Goal: Task Accomplishment & Management: Use online tool/utility

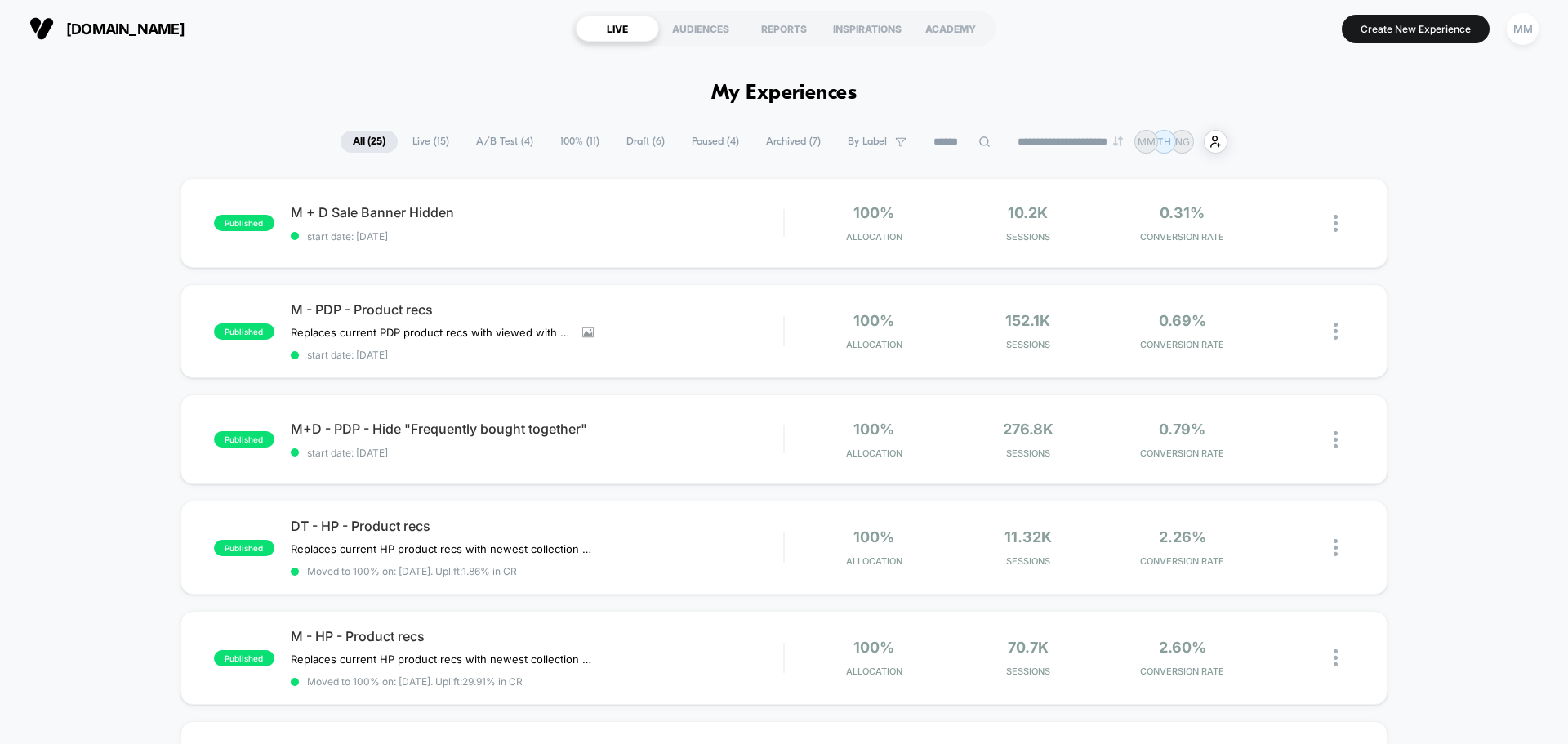
click at [641, 140] on span "Draft ( 6 )" at bounding box center [645, 141] width 63 height 22
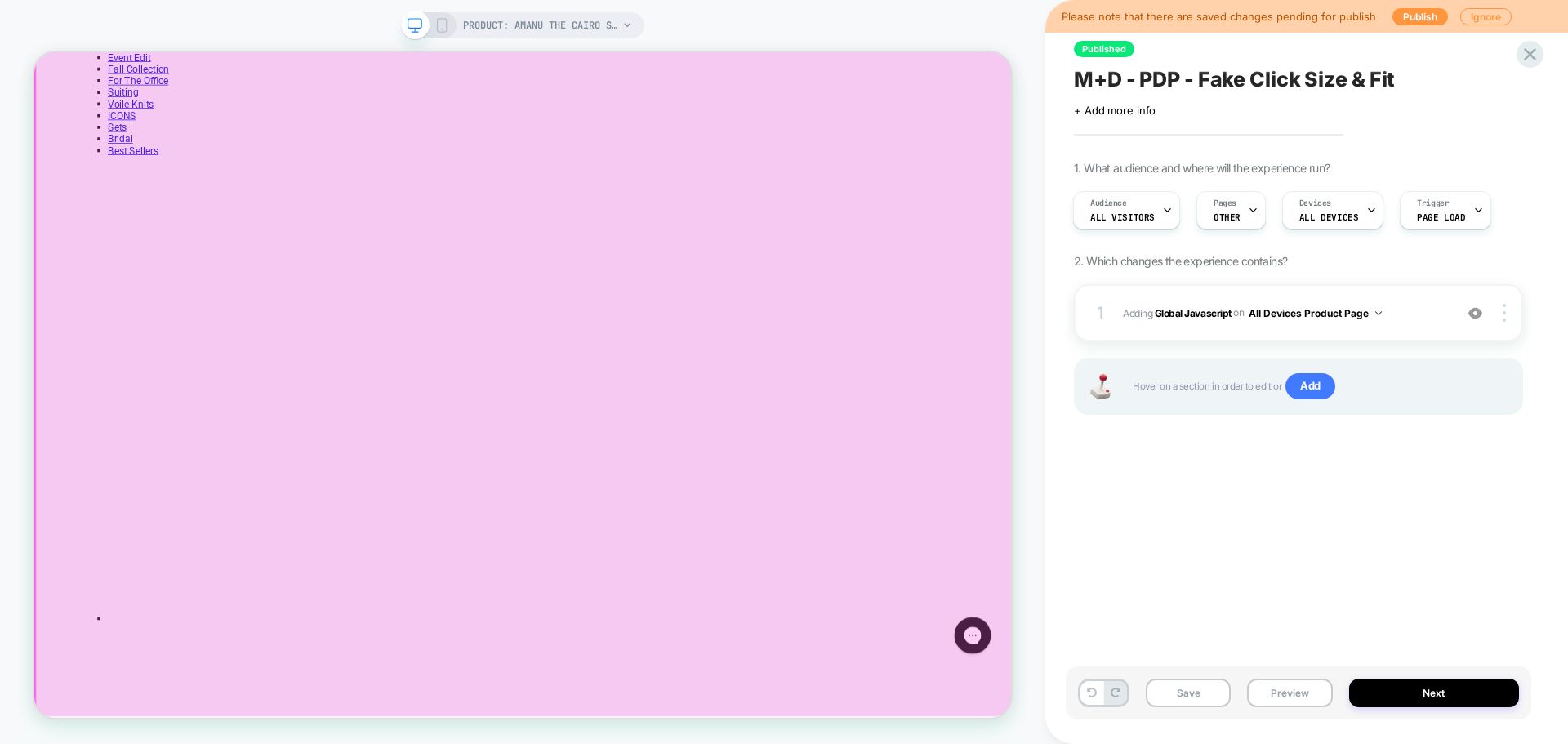
scroll to position [2369, 0]
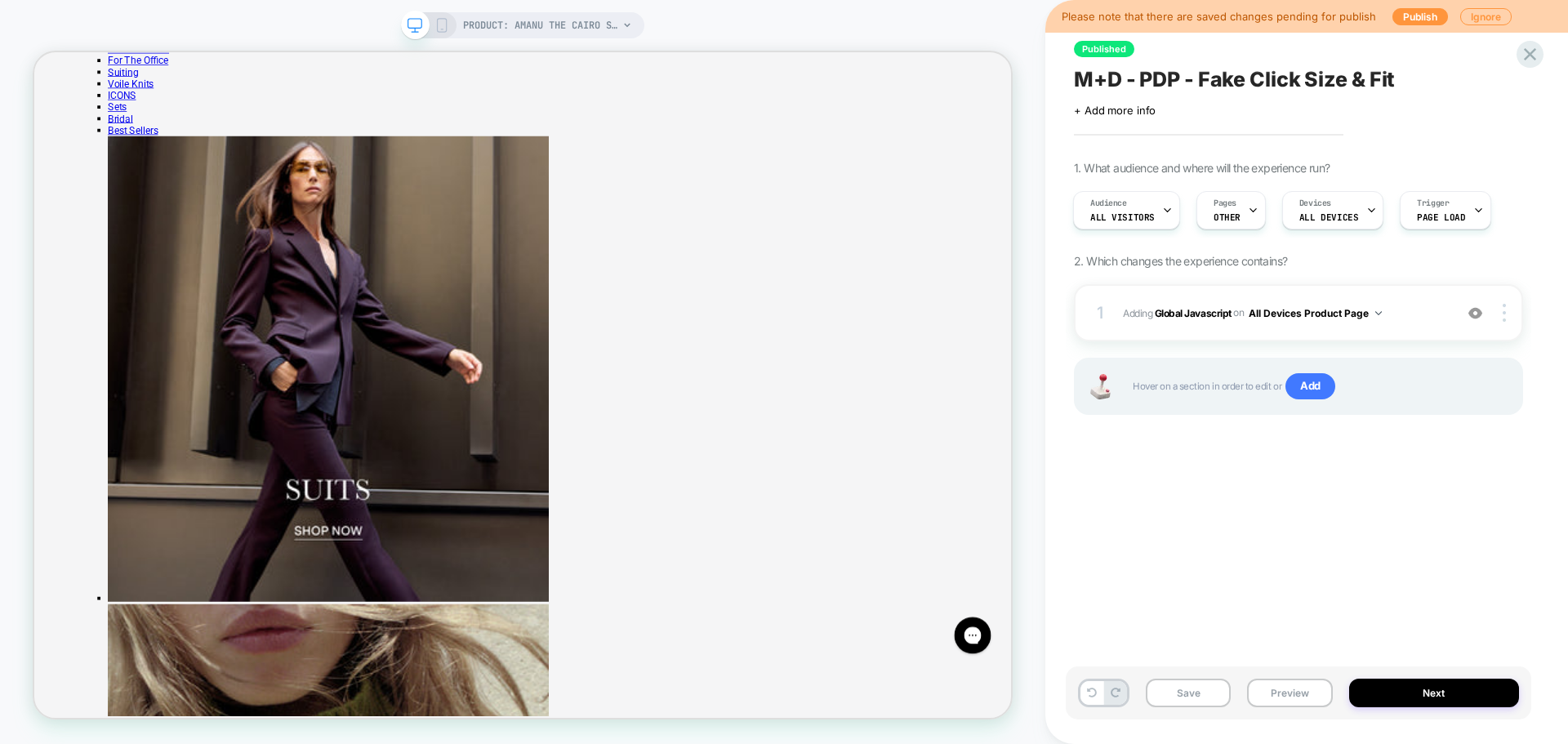
click at [1120, 508] on div "Published M+D - PDP - Fake Click Size & Fit Click to edit experience details + …" at bounding box center [1299, 372] width 466 height 712
